Goal: Transaction & Acquisition: Purchase product/service

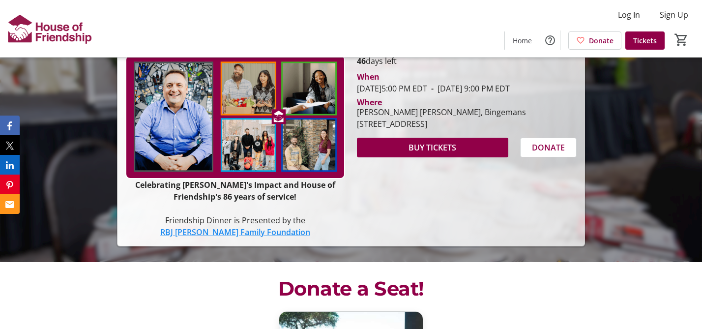
scroll to position [95, 0]
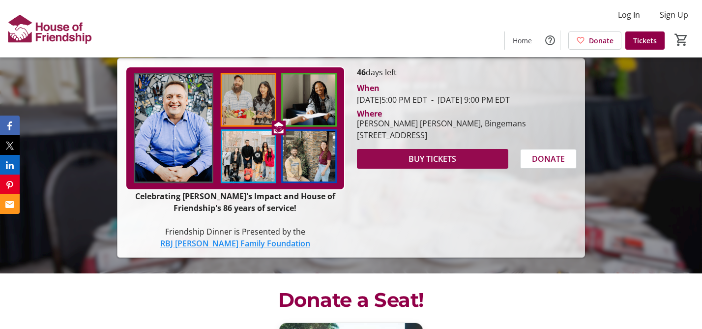
click at [431, 165] on span "BUY TICKETS" at bounding box center [433, 159] width 48 height 12
